Goal: Download file/media

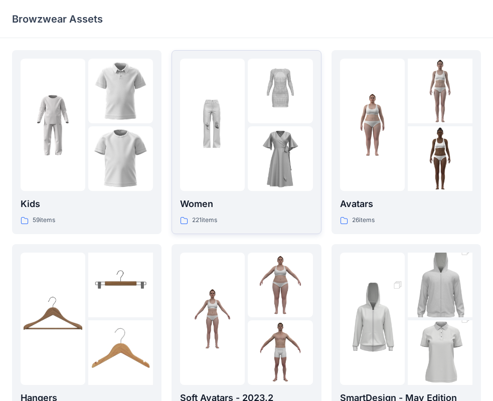
click at [262, 156] on img at bounding box center [280, 158] width 65 height 65
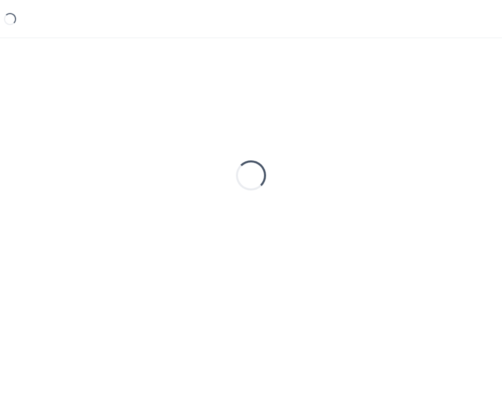
click at [262, 156] on div "Loading..." at bounding box center [251, 175] width 478 height 251
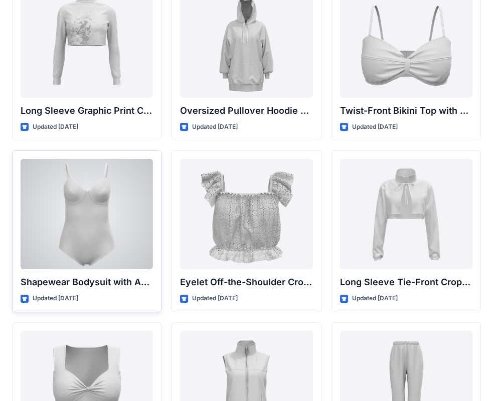
scroll to position [3225, 0]
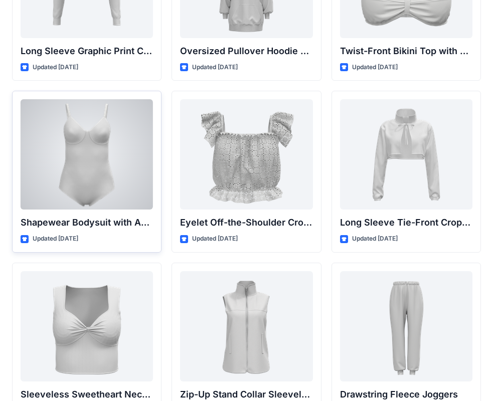
click at [112, 169] on div at bounding box center [87, 154] width 132 height 110
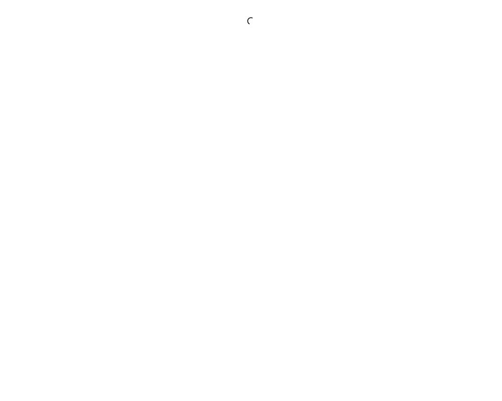
click at [112, 169] on div at bounding box center [251, 200] width 502 height 401
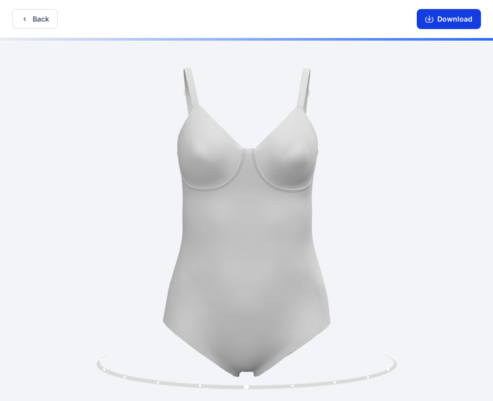
click at [437, 15] on button "Download" at bounding box center [449, 19] width 64 height 20
